Goal: Information Seeking & Learning: Compare options

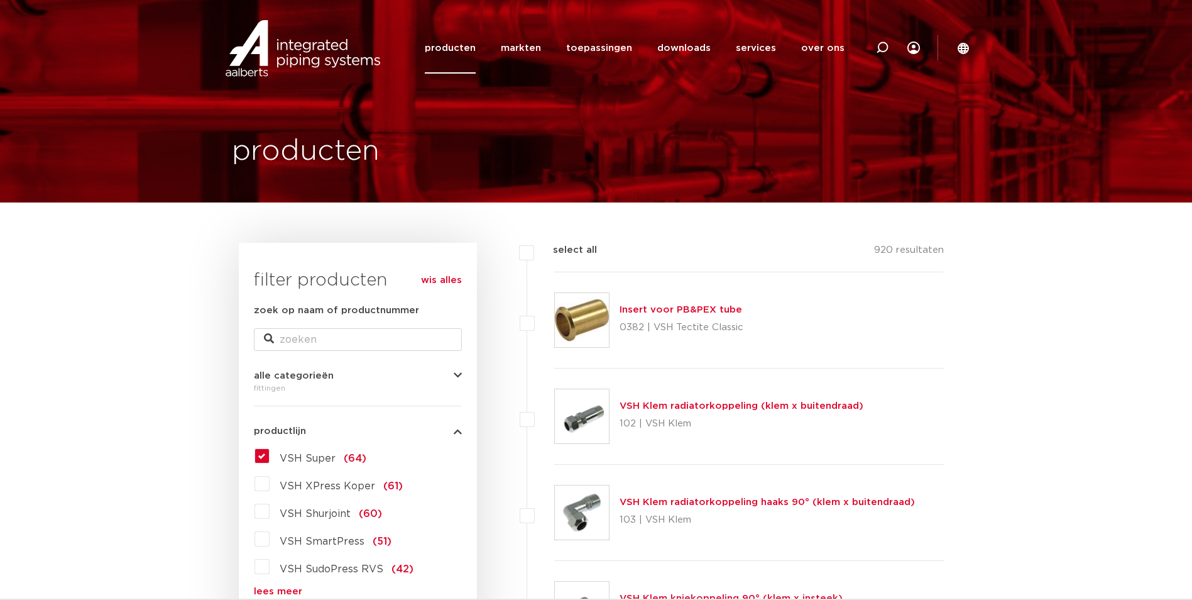
scroll to position [189, 0]
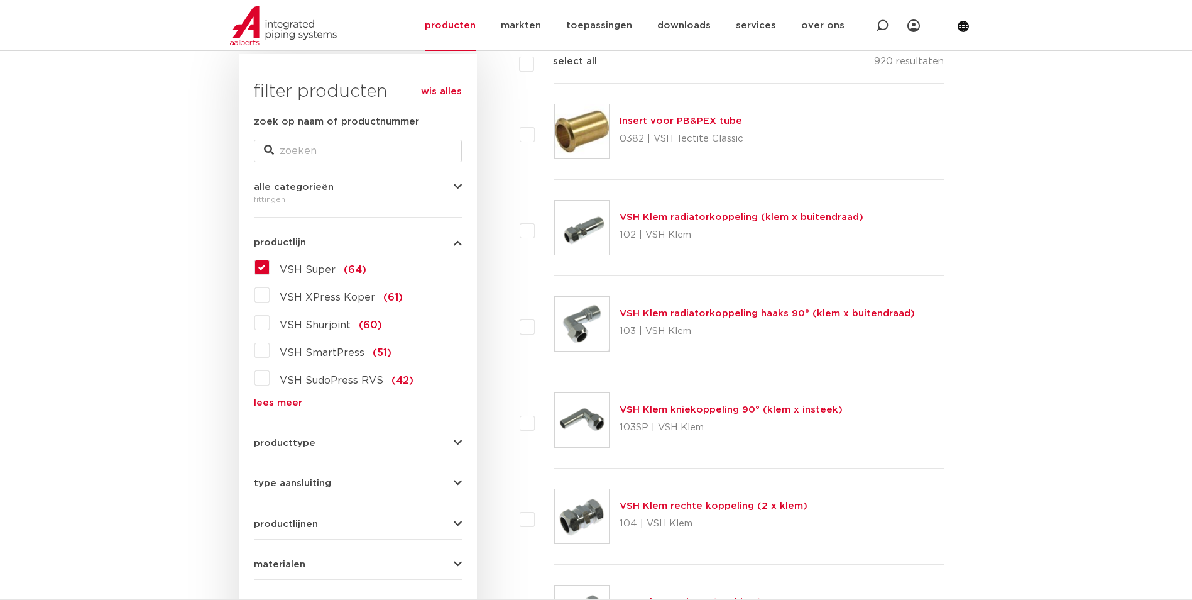
click at [315, 270] on span "VSH Super" at bounding box center [308, 270] width 56 height 10
click at [0, 0] on input "VSH Super (64)" at bounding box center [0, 0] width 0 height 0
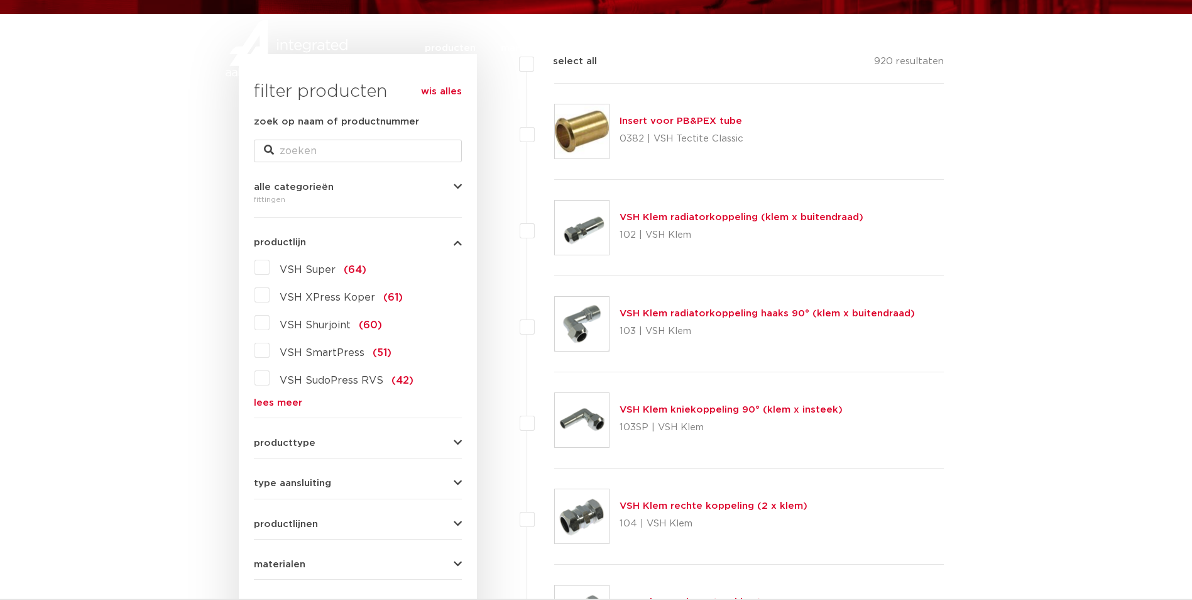
click at [270, 268] on label "VSH Super (64)" at bounding box center [318, 267] width 97 height 20
click at [0, 0] on input "VSH Super (64)" at bounding box center [0, 0] width 0 height 0
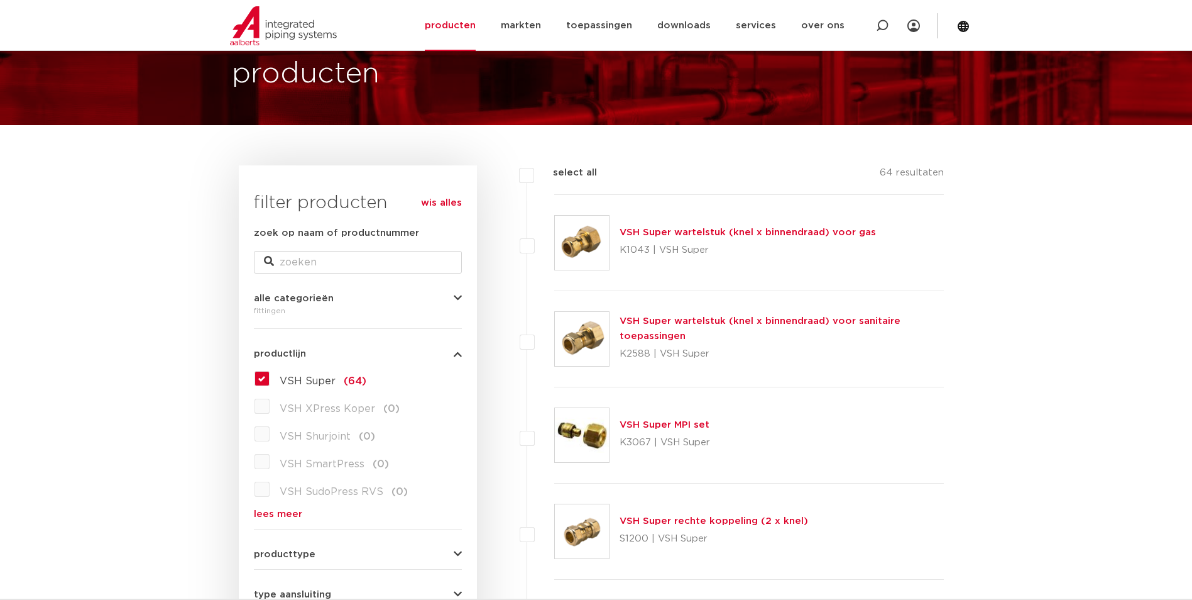
scroll to position [266, 0]
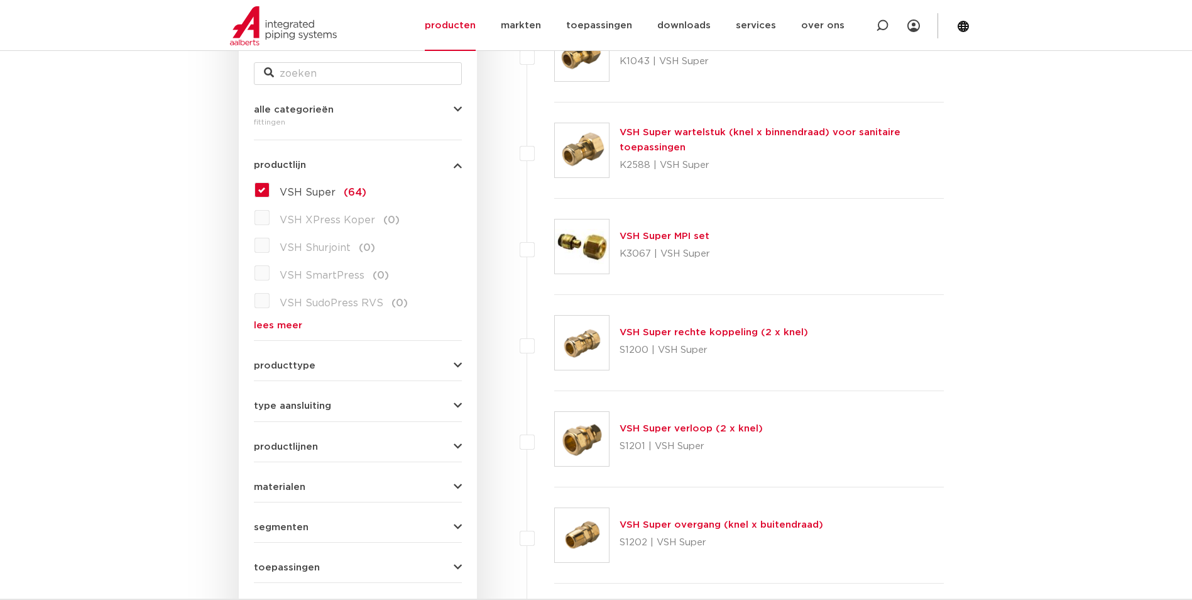
click at [261, 325] on link "lees meer" at bounding box center [358, 325] width 208 height 9
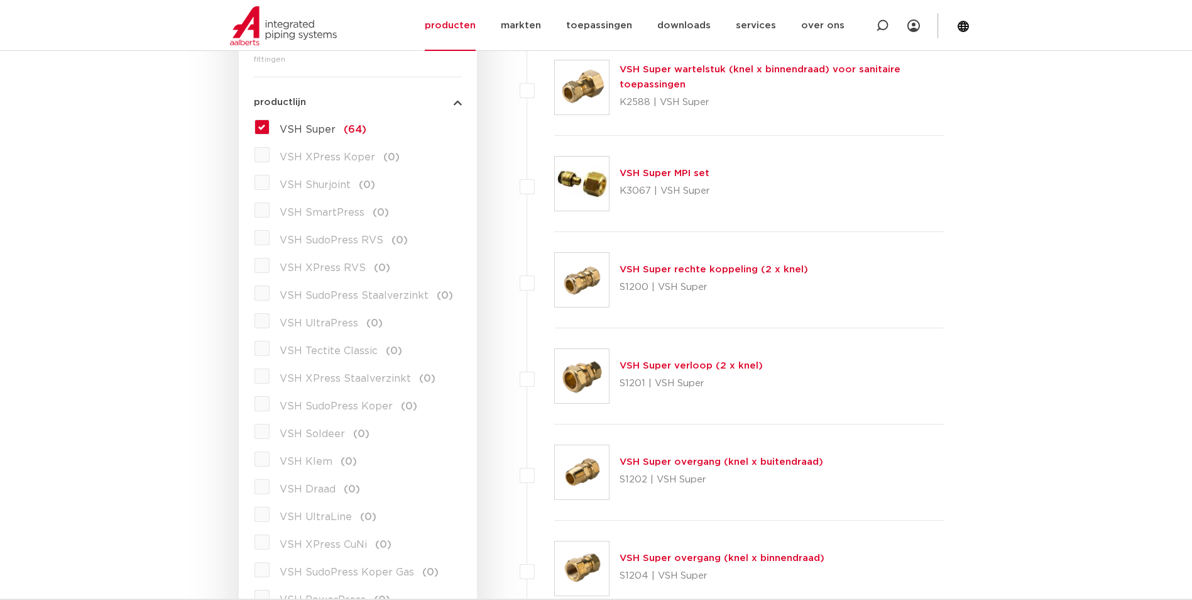
scroll to position [392, 0]
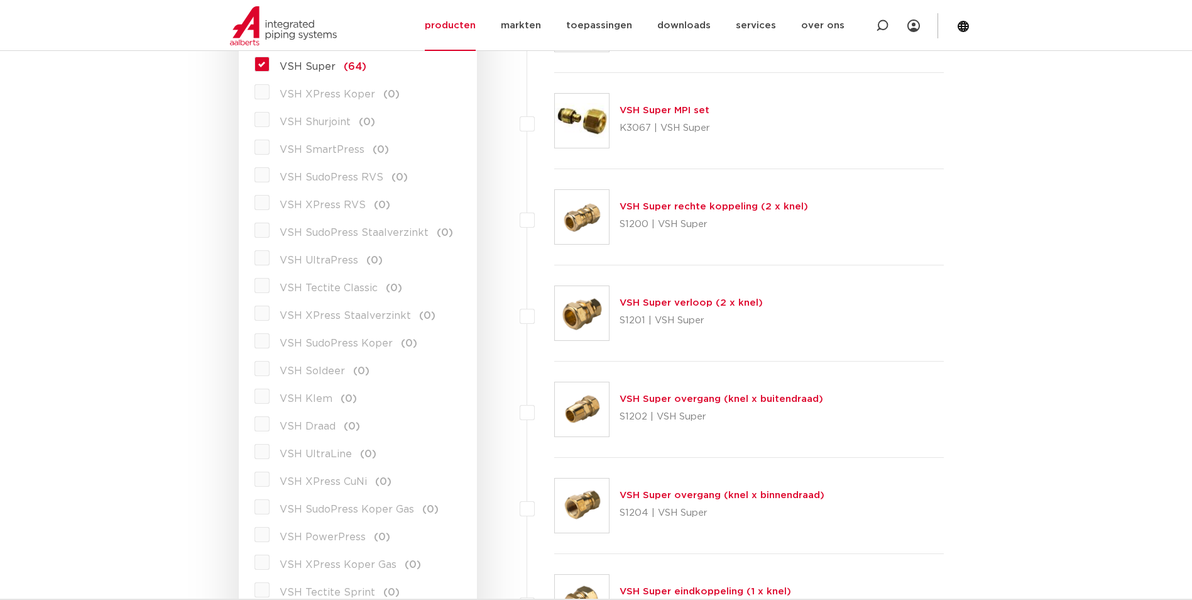
click at [270, 203] on label "VSH XPress RVS (0)" at bounding box center [330, 202] width 121 height 20
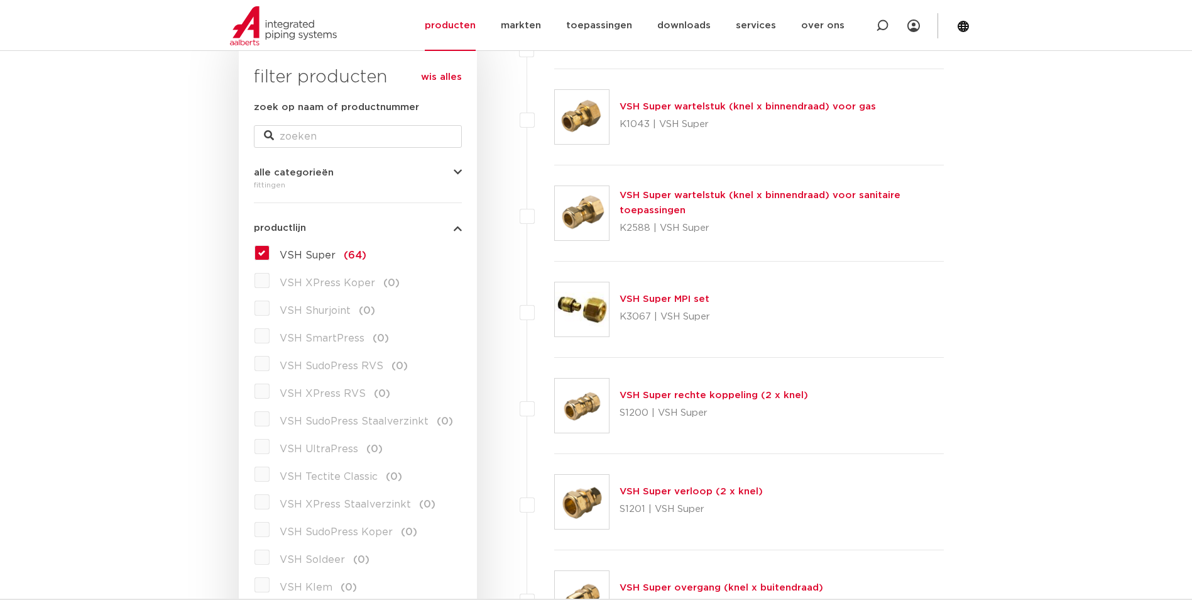
click at [270, 253] on label "VSH Super (64)" at bounding box center [318, 253] width 97 height 20
click at [0, 0] on input "VSH Super (64)" at bounding box center [0, 0] width 0 height 0
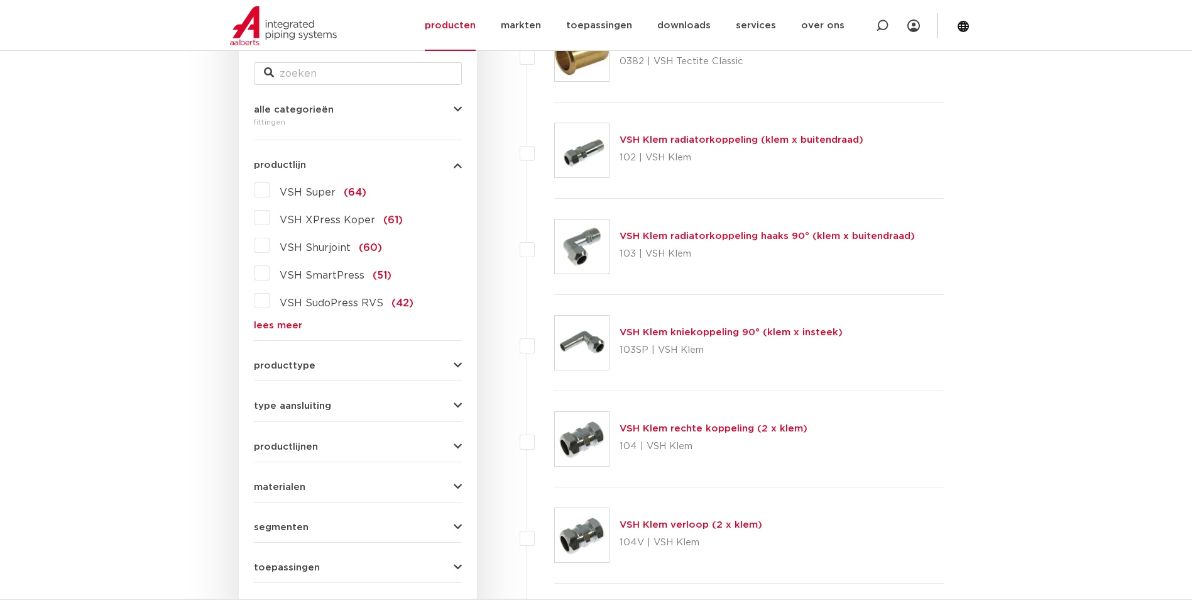
scroll to position [203, 0]
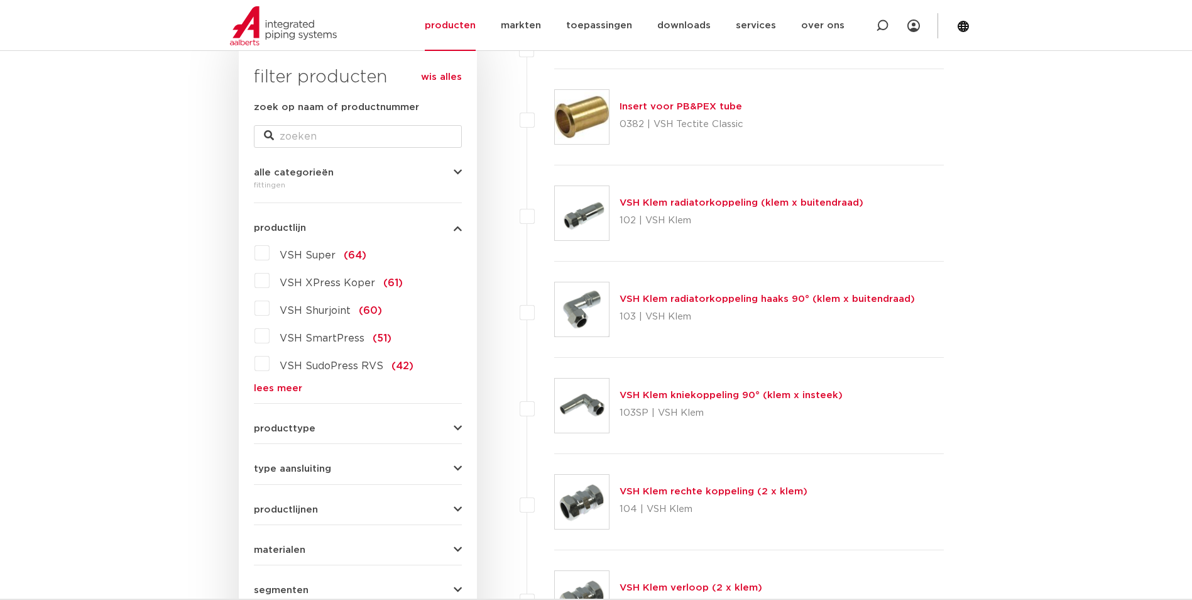
click at [279, 391] on link "lees meer" at bounding box center [358, 387] width 208 height 9
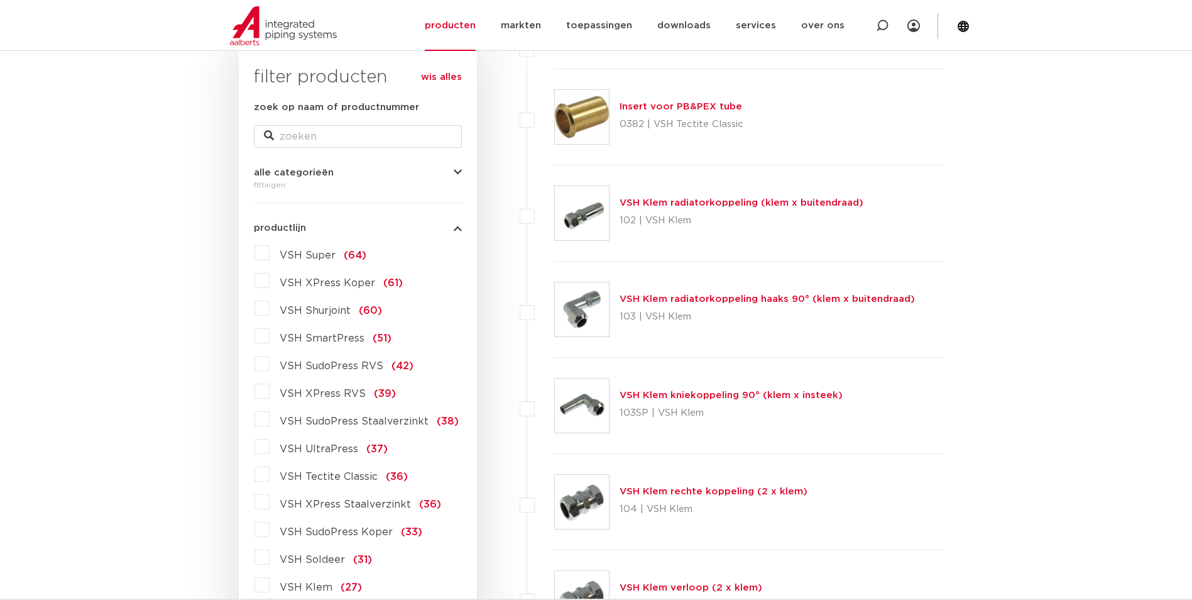
click at [270, 393] on label "VSH XPress RVS (39)" at bounding box center [333, 391] width 126 height 20
click at [0, 0] on input "VSH XPress RVS (39)" at bounding box center [0, 0] width 0 height 0
click at [270, 393] on label "VSH XPress RVS (39)" at bounding box center [333, 391] width 126 height 20
click at [0, 0] on input "VSH XPress RVS (39)" at bounding box center [0, 0] width 0 height 0
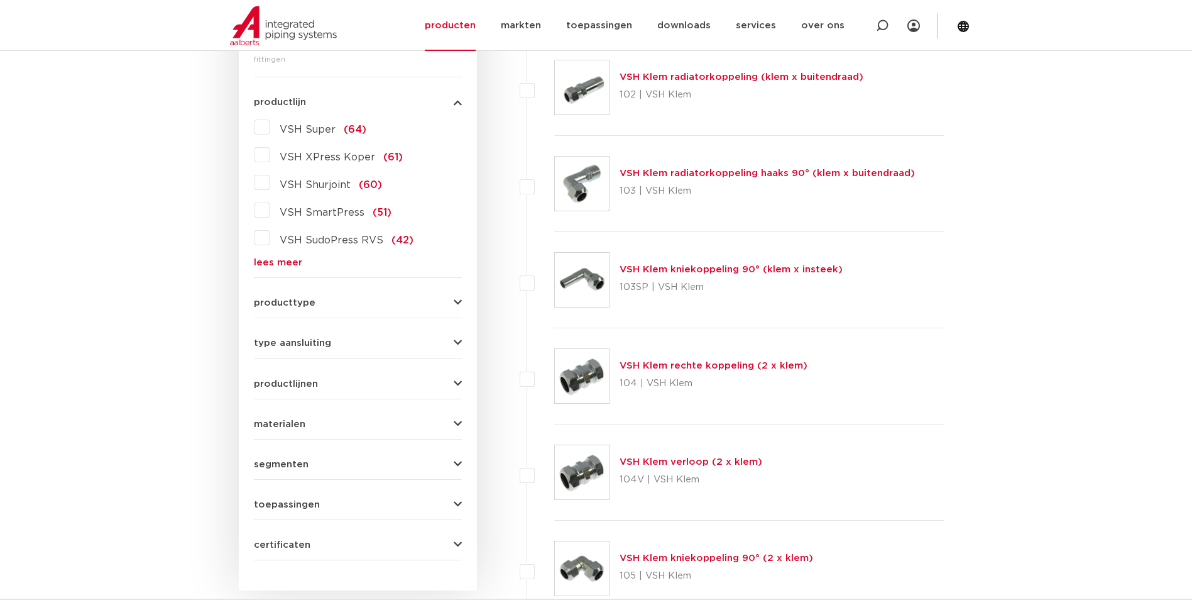
scroll to position [392, 0]
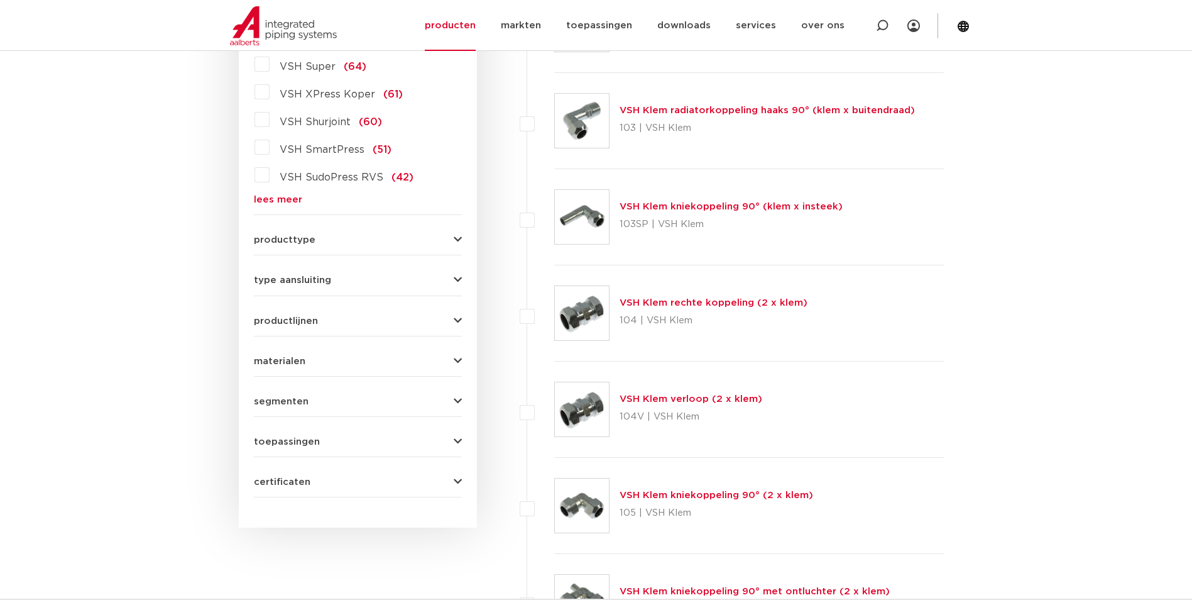
click at [717, 300] on link "VSH Klem rechte koppeling (2 x klem)" at bounding box center [714, 302] width 188 height 9
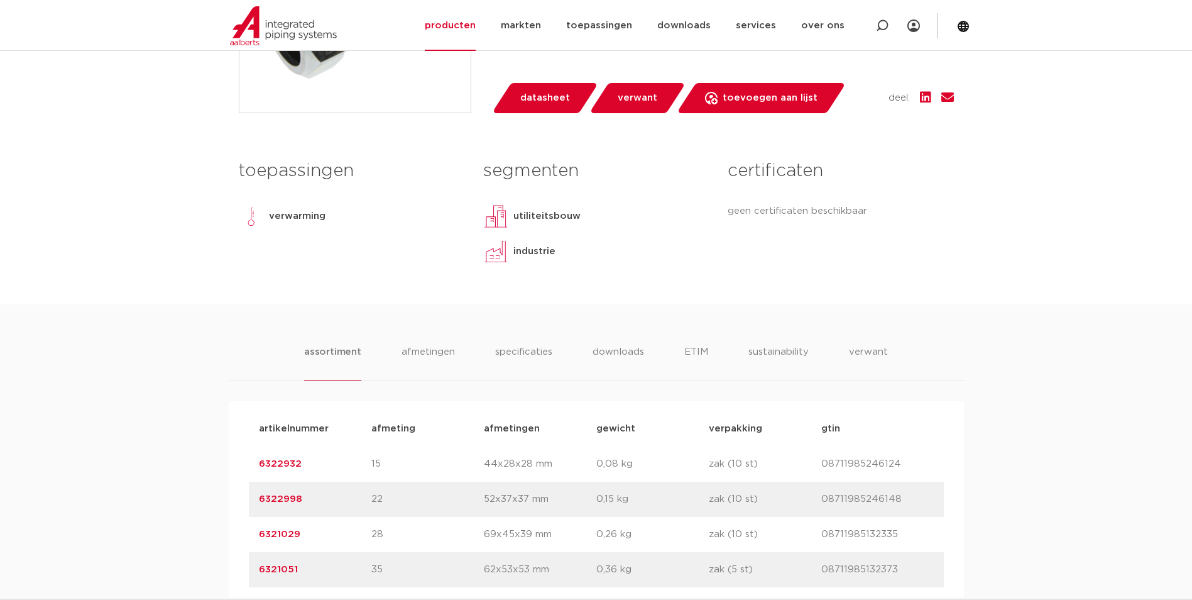
scroll to position [314, 0]
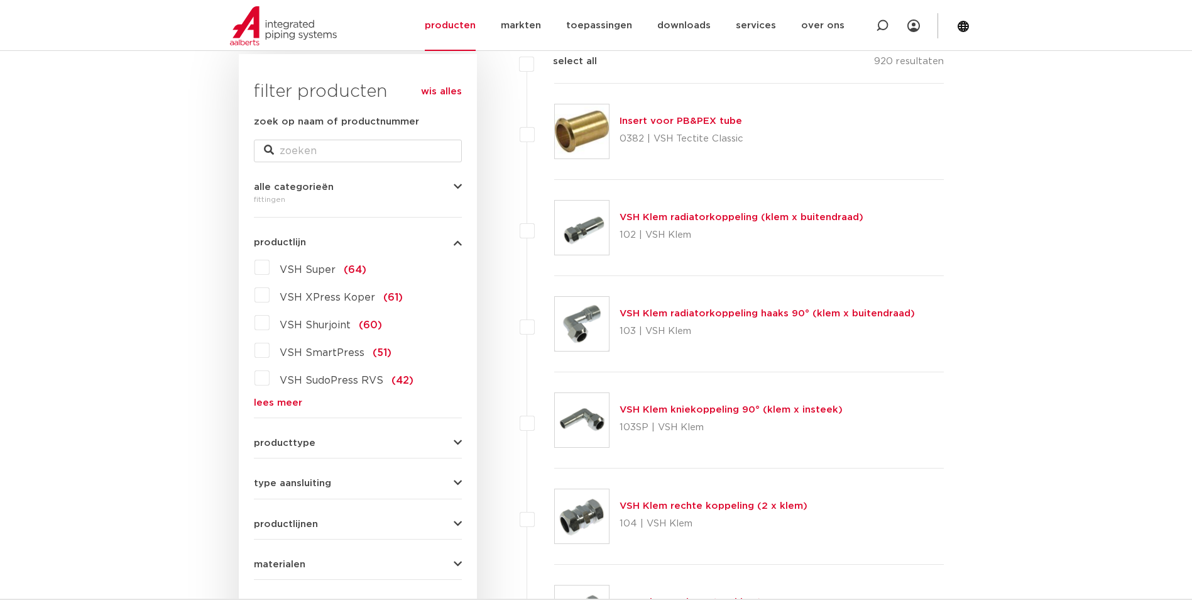
click at [293, 402] on link "lees meer" at bounding box center [358, 402] width 208 height 9
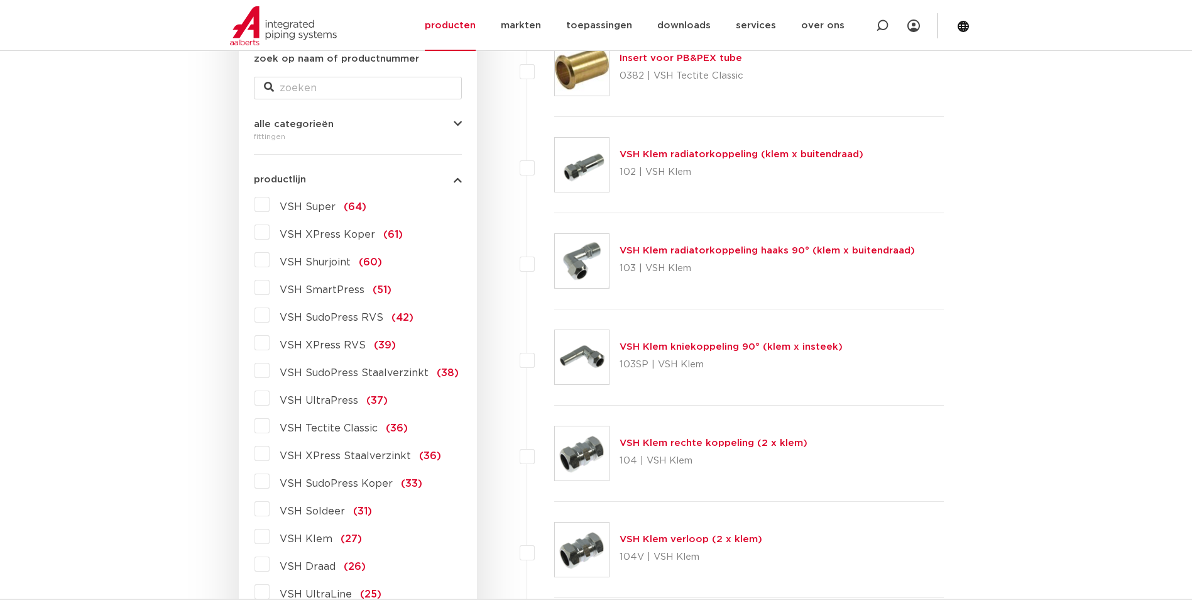
scroll to position [377, 0]
